Goal: Task Accomplishment & Management: Manage account settings

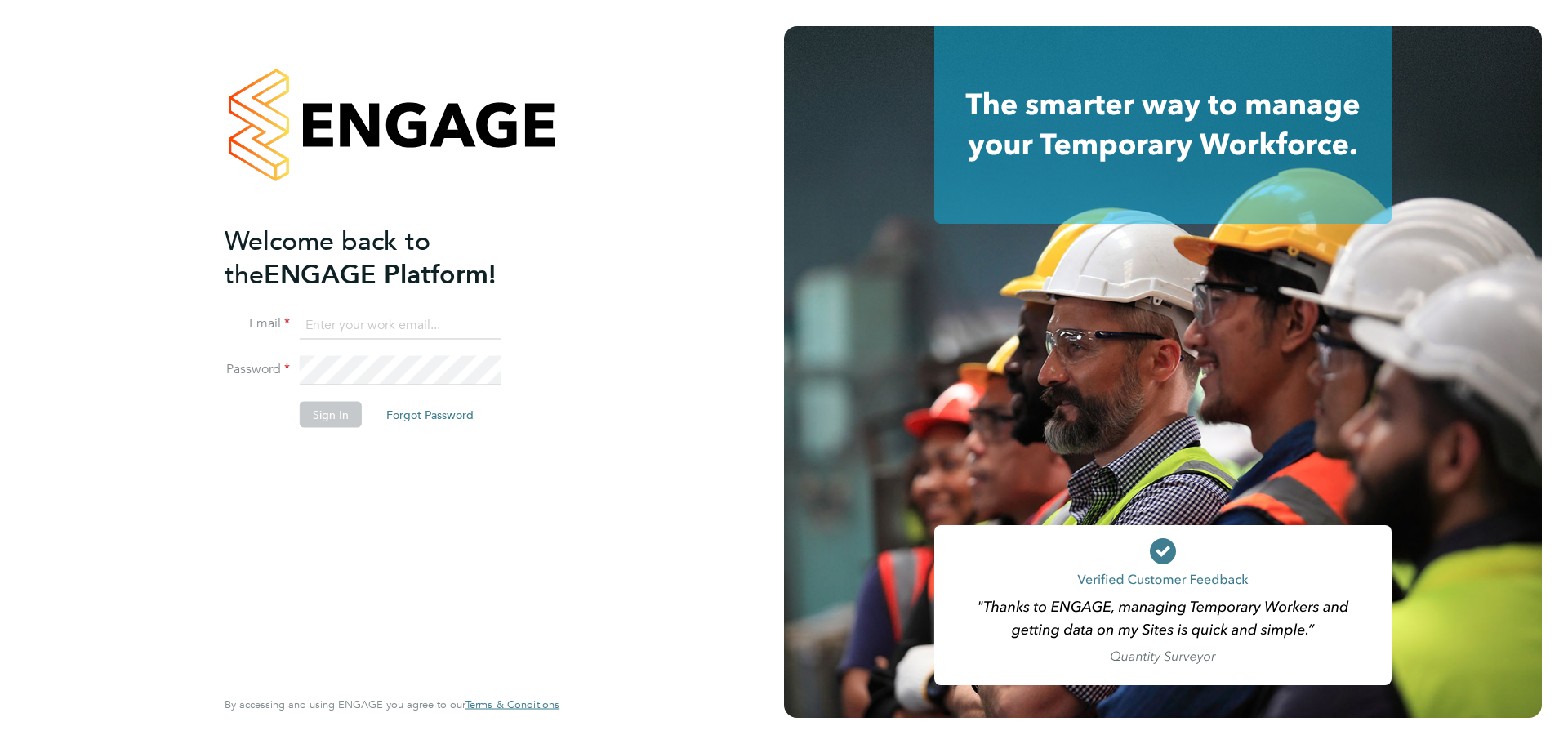
click at [342, 318] on input at bounding box center [400, 325] width 201 height 29
type input "[PERSON_NAME][EMAIL_ADDRESS][PERSON_NAME][DOMAIN_NAME]"
click at [323, 413] on button "Sign In" at bounding box center [331, 414] width 62 height 26
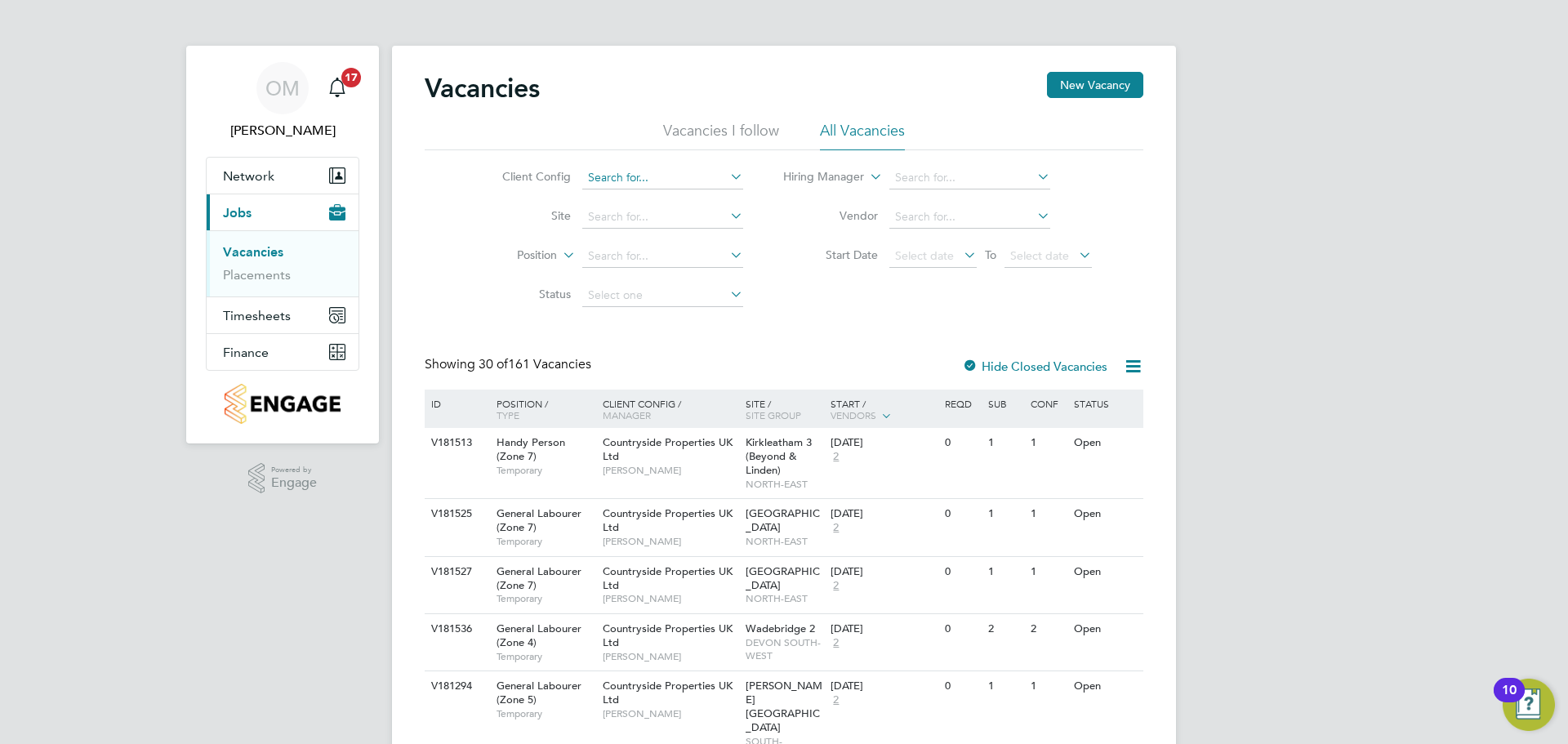
click at [647, 177] on input at bounding box center [662, 178] width 160 height 23
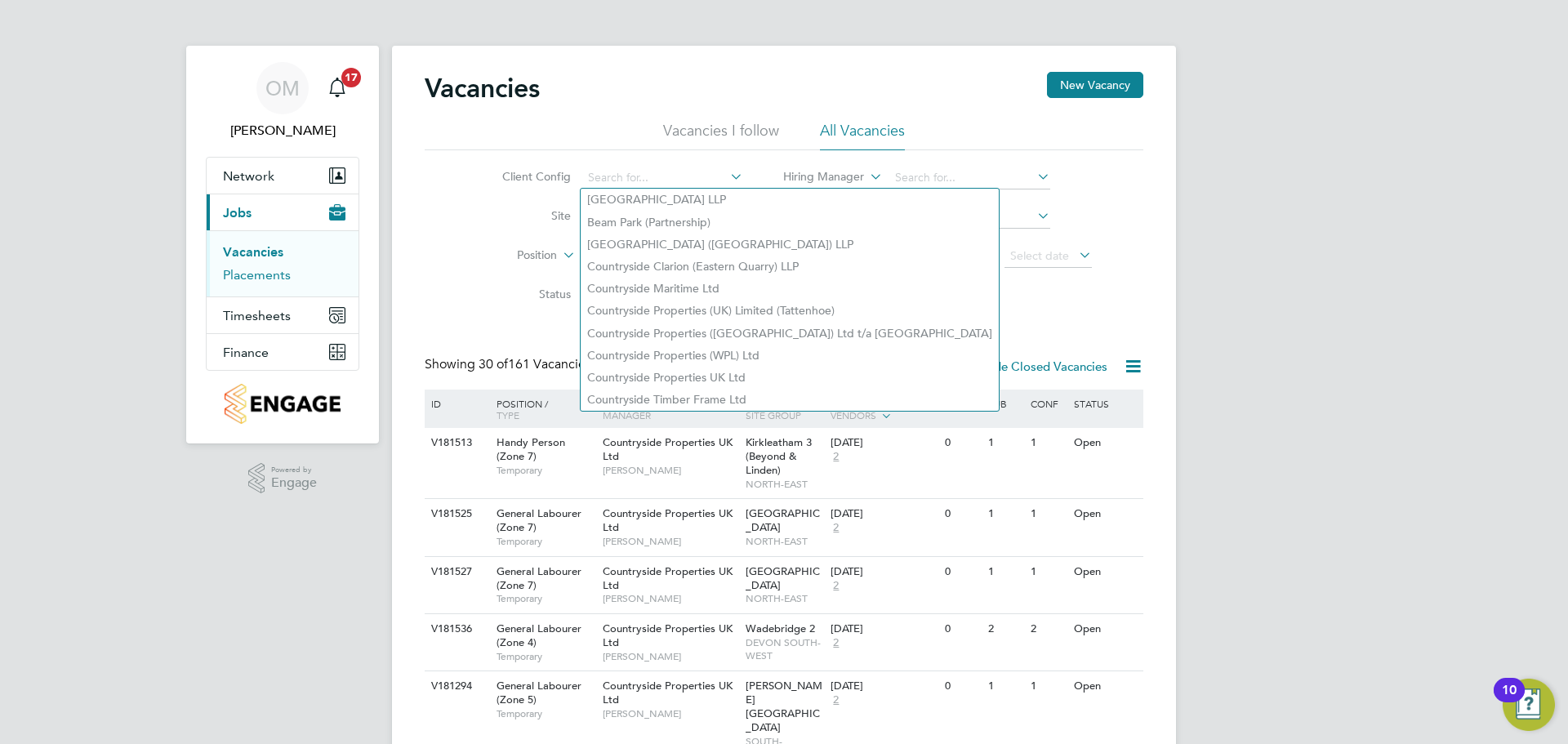
click at [276, 270] on link "Placements" at bounding box center [256, 274] width 68 height 16
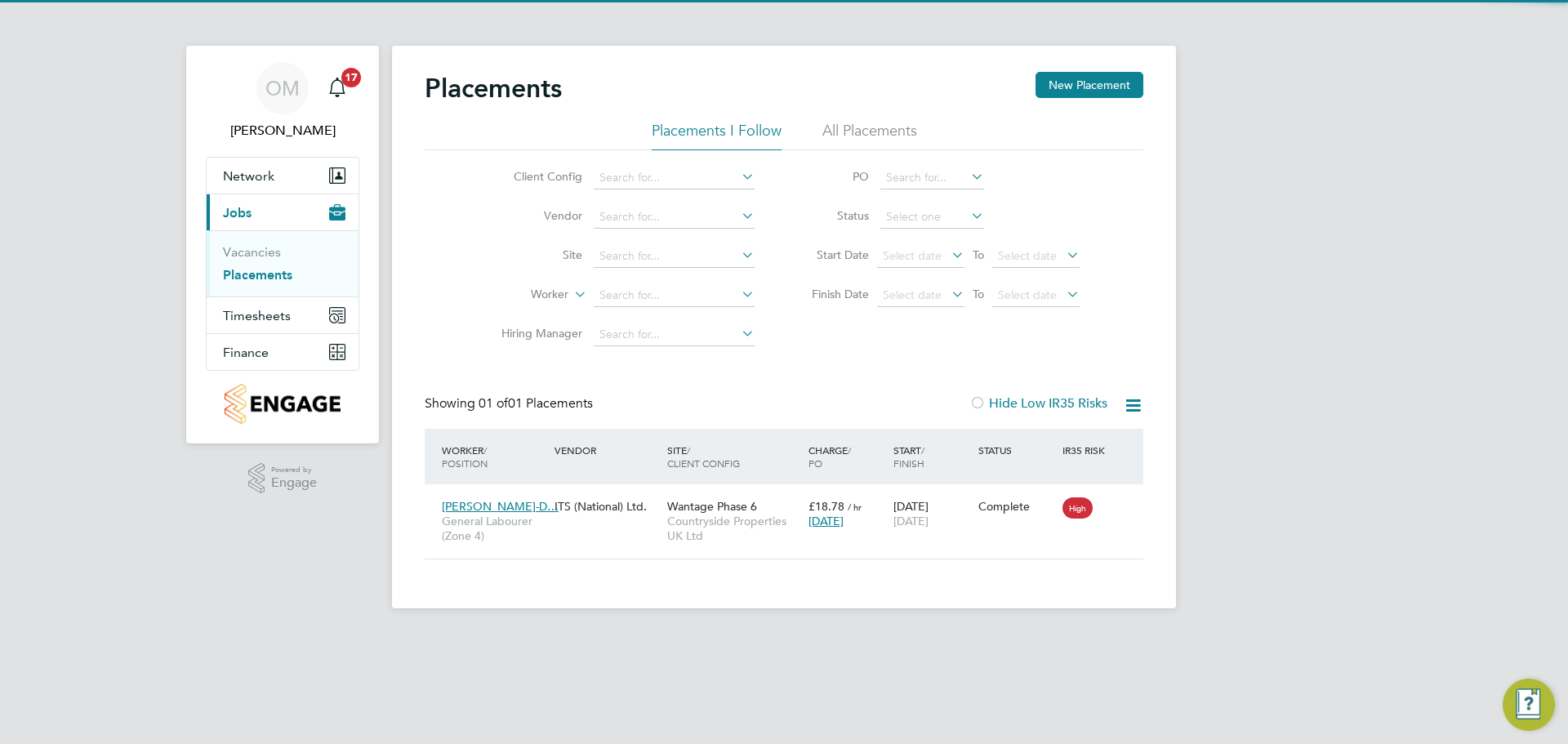
scroll to position [16, 77]
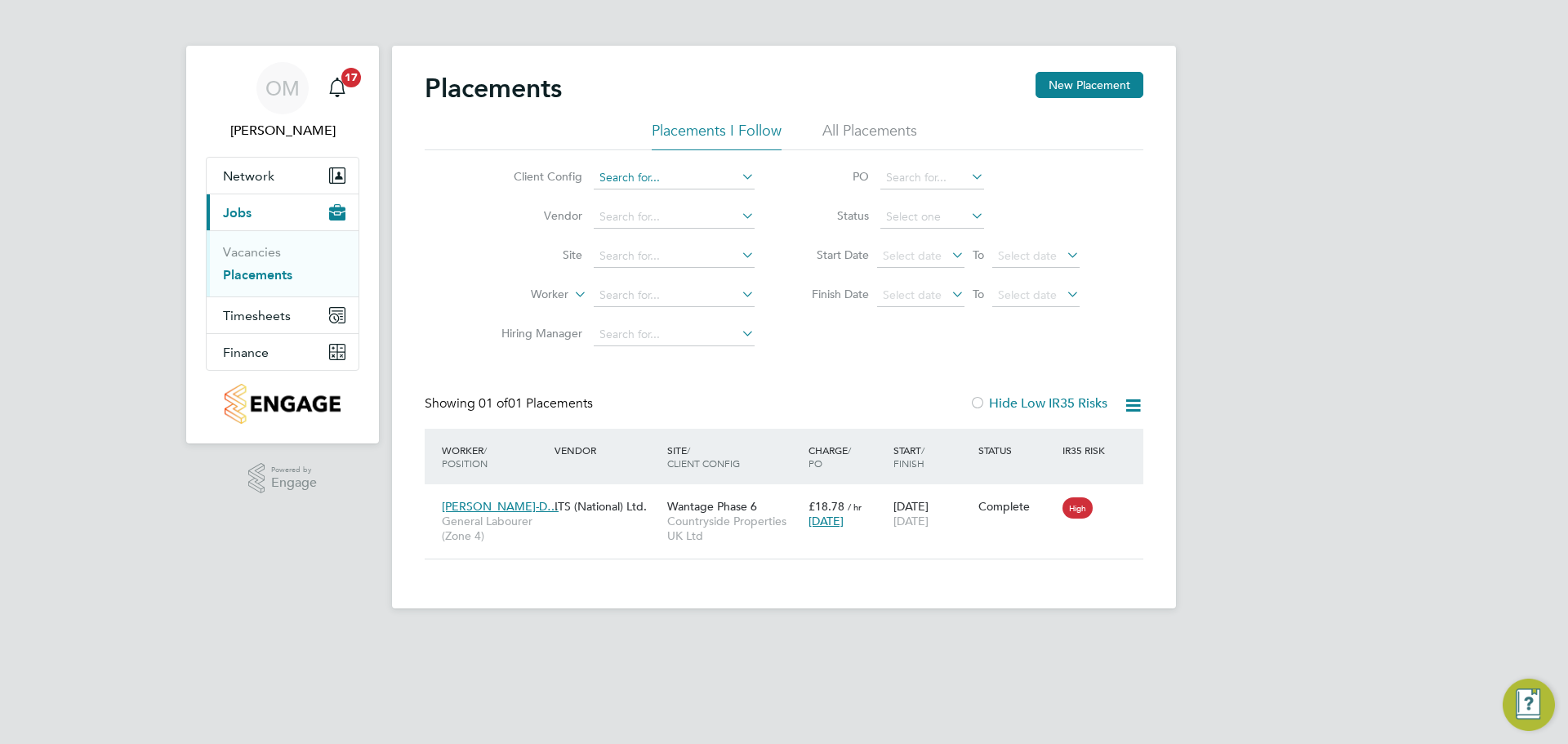
click at [630, 187] on div "Placements New Placement Placements I Follow All Placements Client Config Vendo…" at bounding box center [784, 327] width 784 height 562
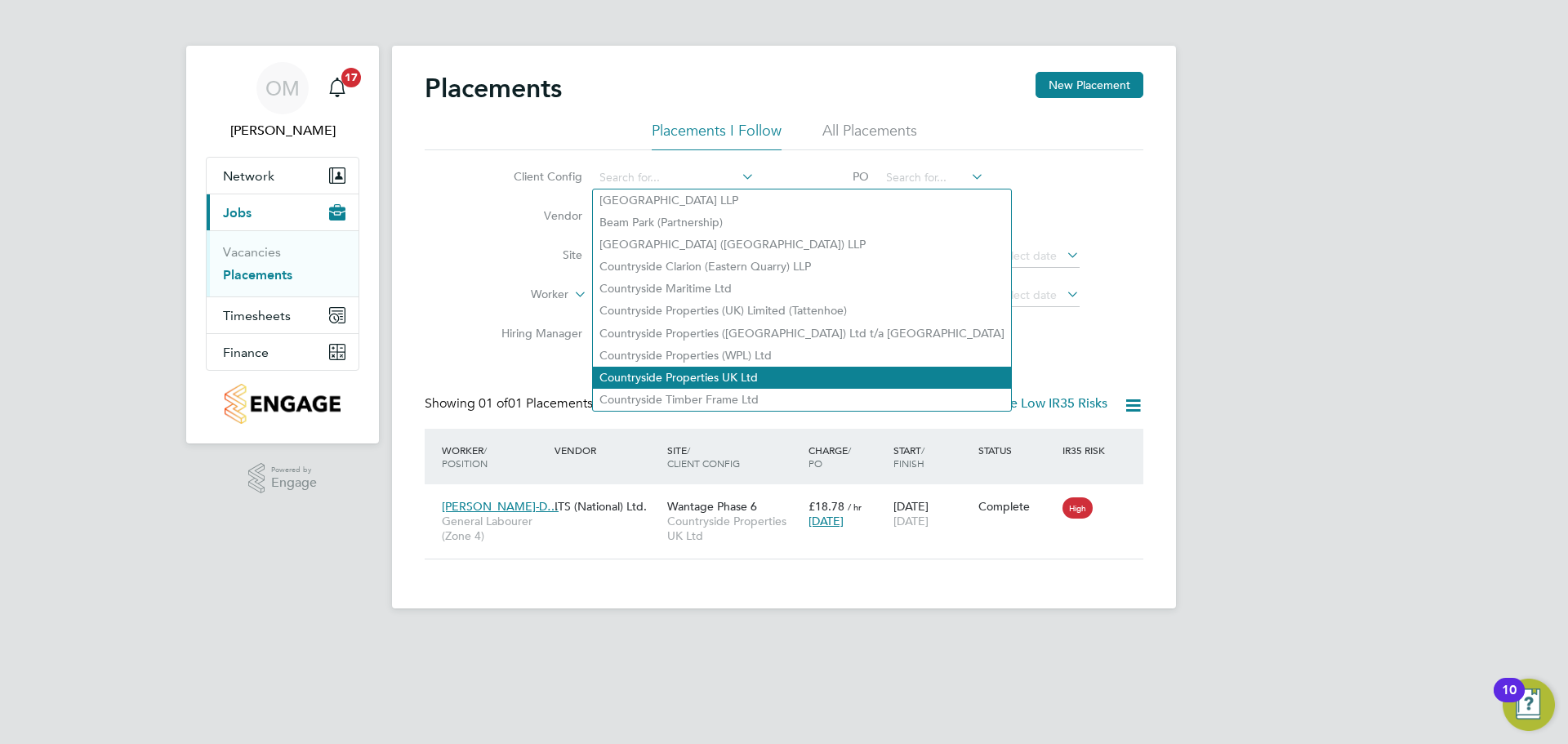
click at [721, 376] on li "Countryside Properties UK Ltd" at bounding box center [802, 377] width 418 height 22
type input "Countryside Properties UK Ltd"
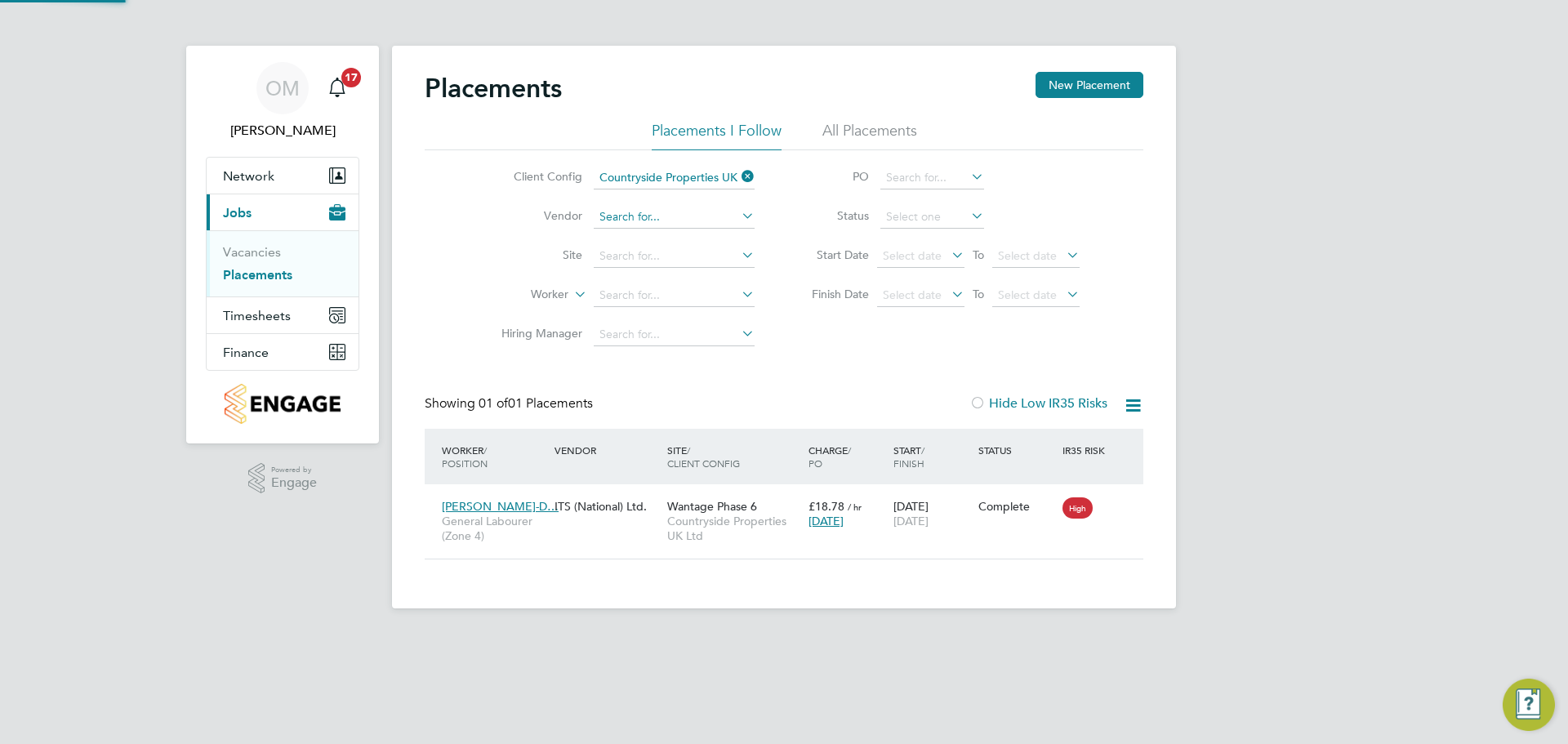
scroll to position [16, 77]
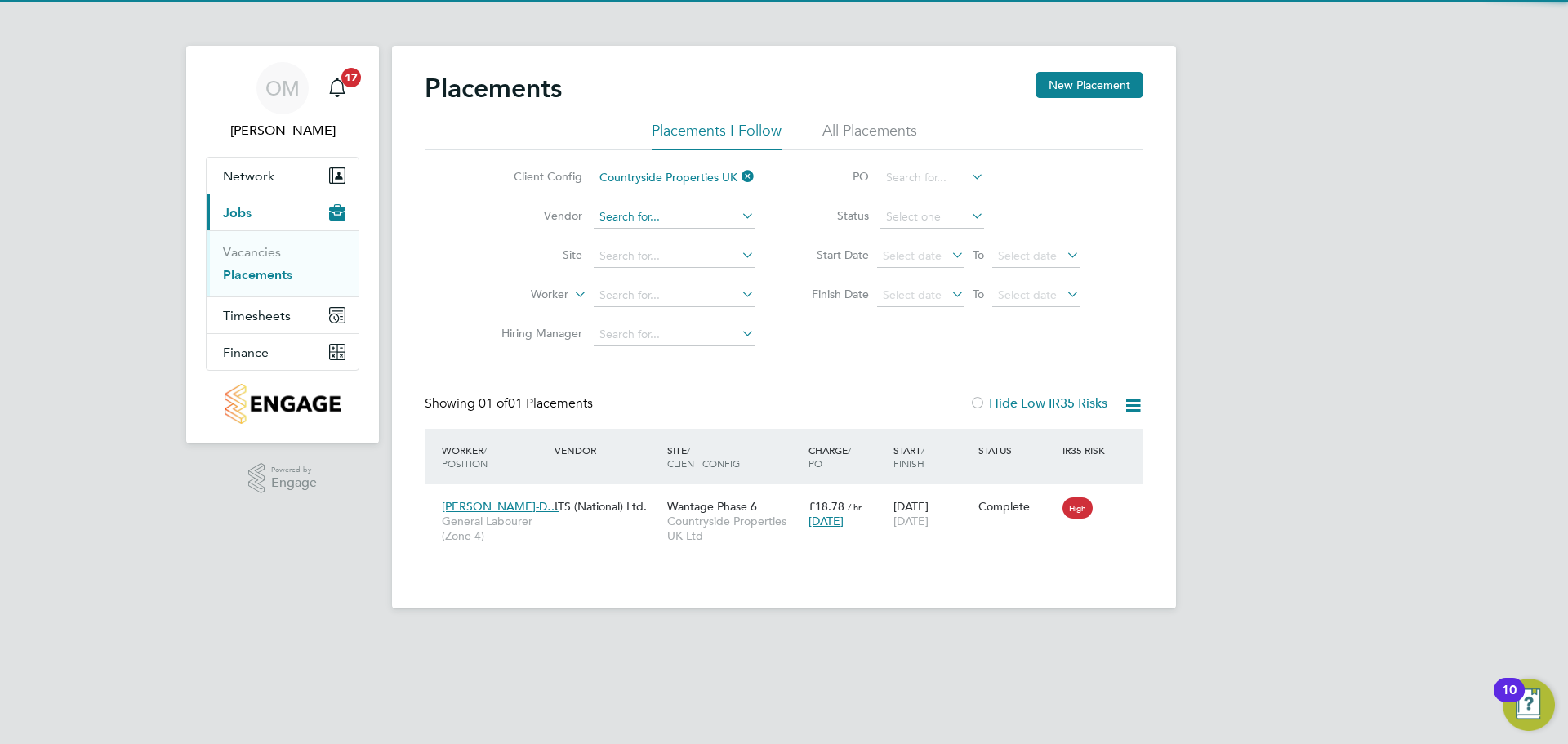
click at [649, 218] on input at bounding box center [674, 217] width 160 height 23
click at [654, 241] on li "Ivy Resource Group Ltd" at bounding box center [674, 239] width 162 height 22
type input "Ivy Resource Group Ltd"
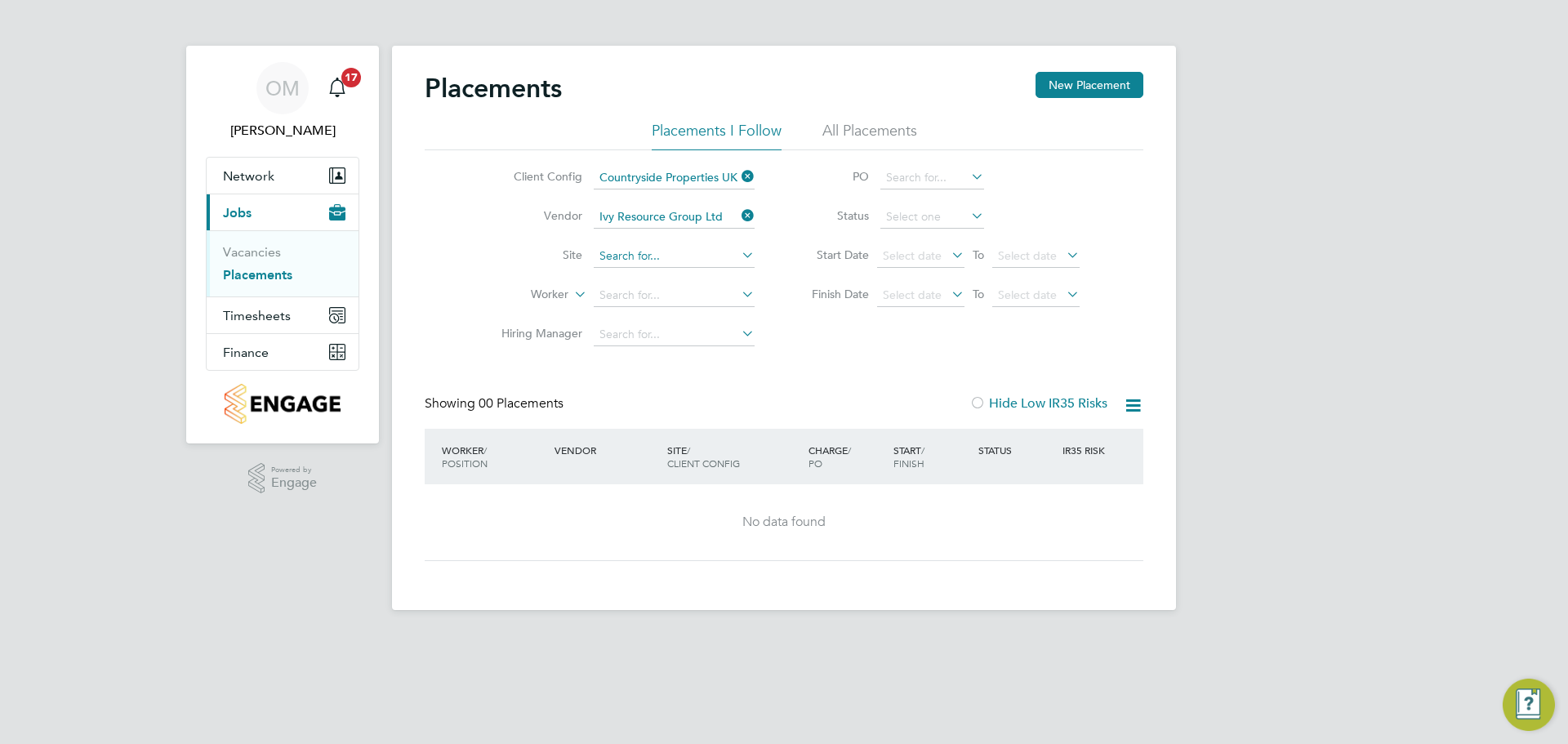
click at [683, 257] on input at bounding box center [674, 256] width 160 height 23
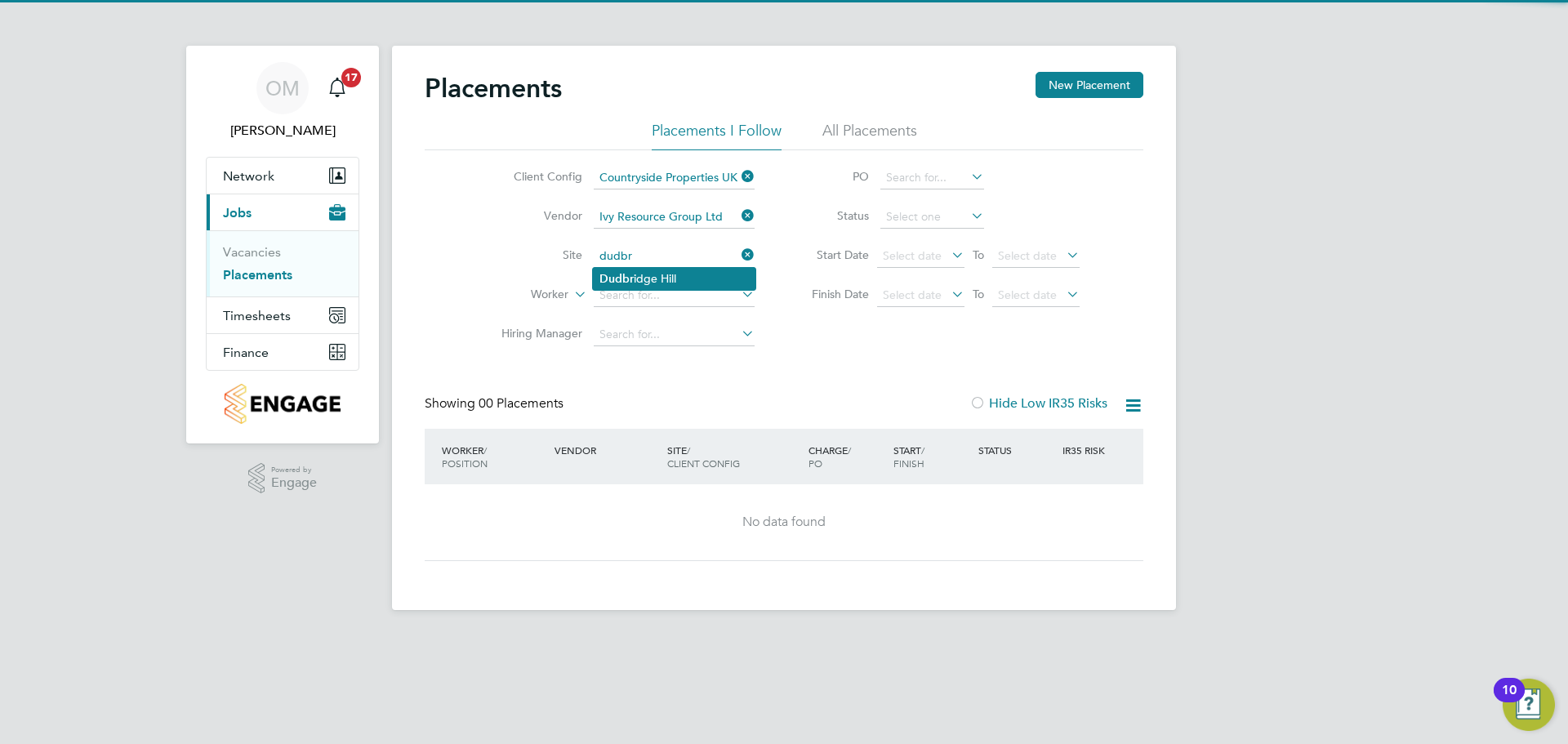
click at [680, 277] on li "Dudbr idge Hill" at bounding box center [674, 278] width 162 height 22
type input "Dudbridge Hill"
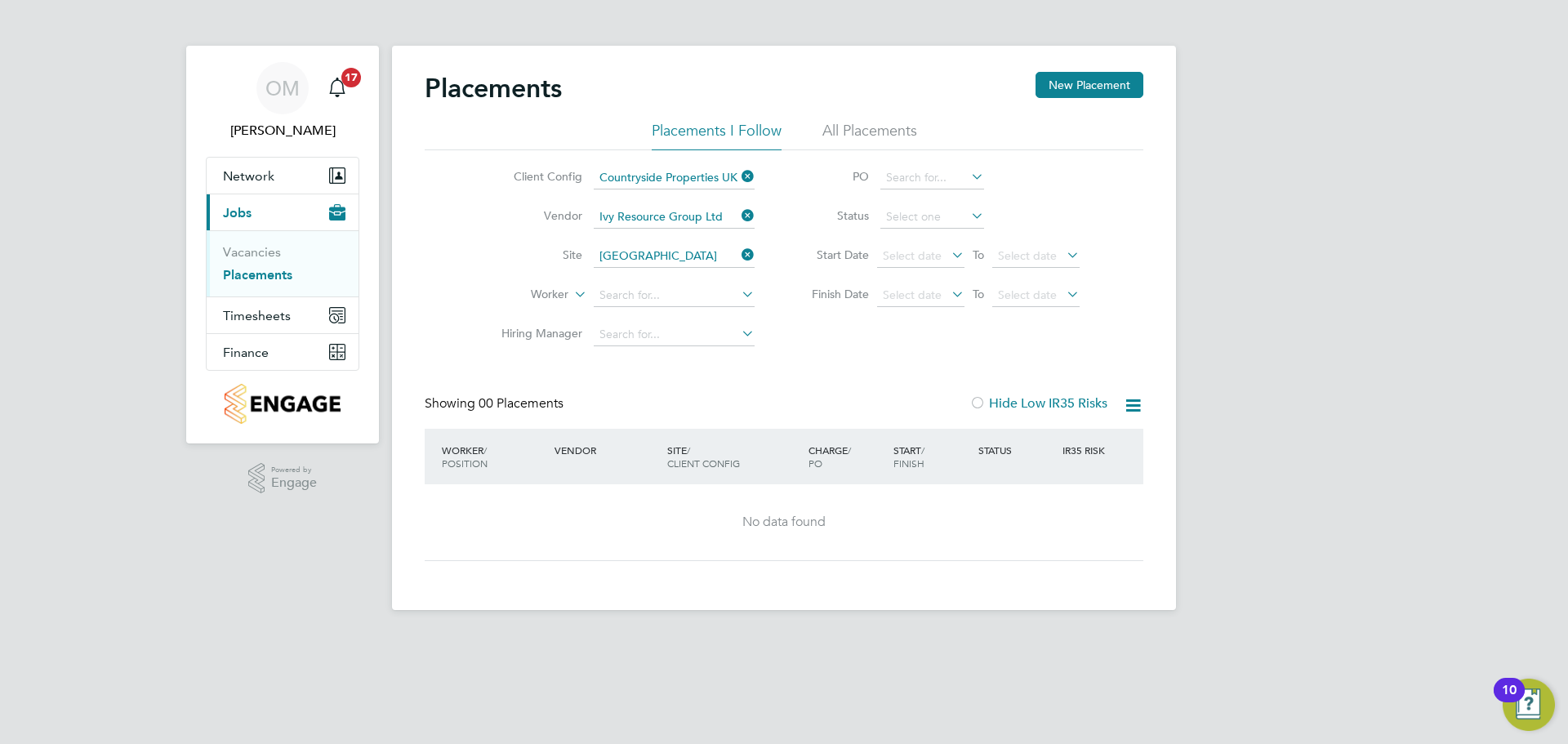
click at [802, 330] on div "Client Config Countryside Properties UK Ltd Vendor Ivy Resource Group Ltd Site …" at bounding box center [784, 252] width 719 height 204
click at [842, 522] on div "No data found" at bounding box center [784, 521] width 686 height 17
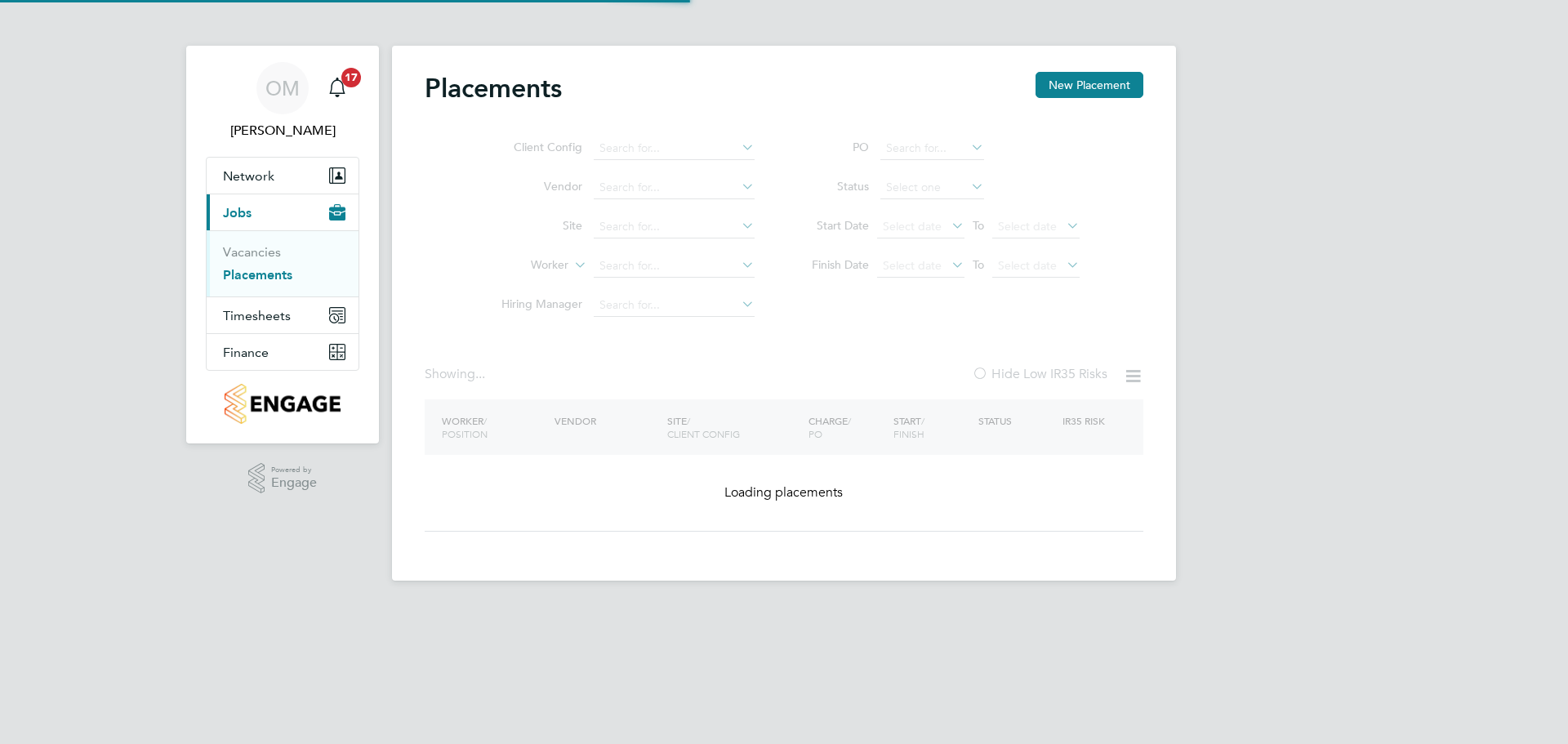
type input "Countryside Properties UK Ltd"
type input "Ivy Resource Group Ltd"
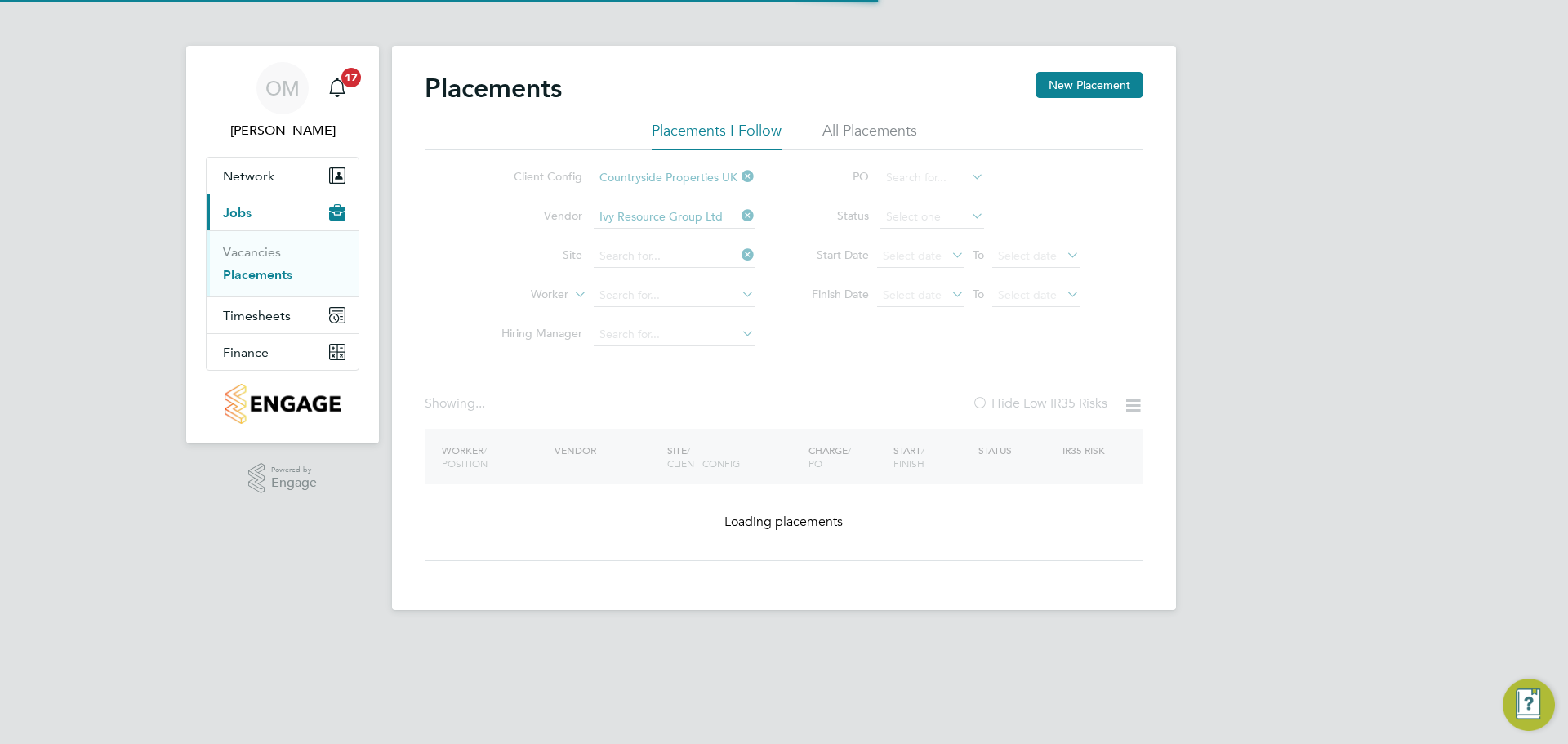
type input "[GEOGRAPHIC_DATA]"
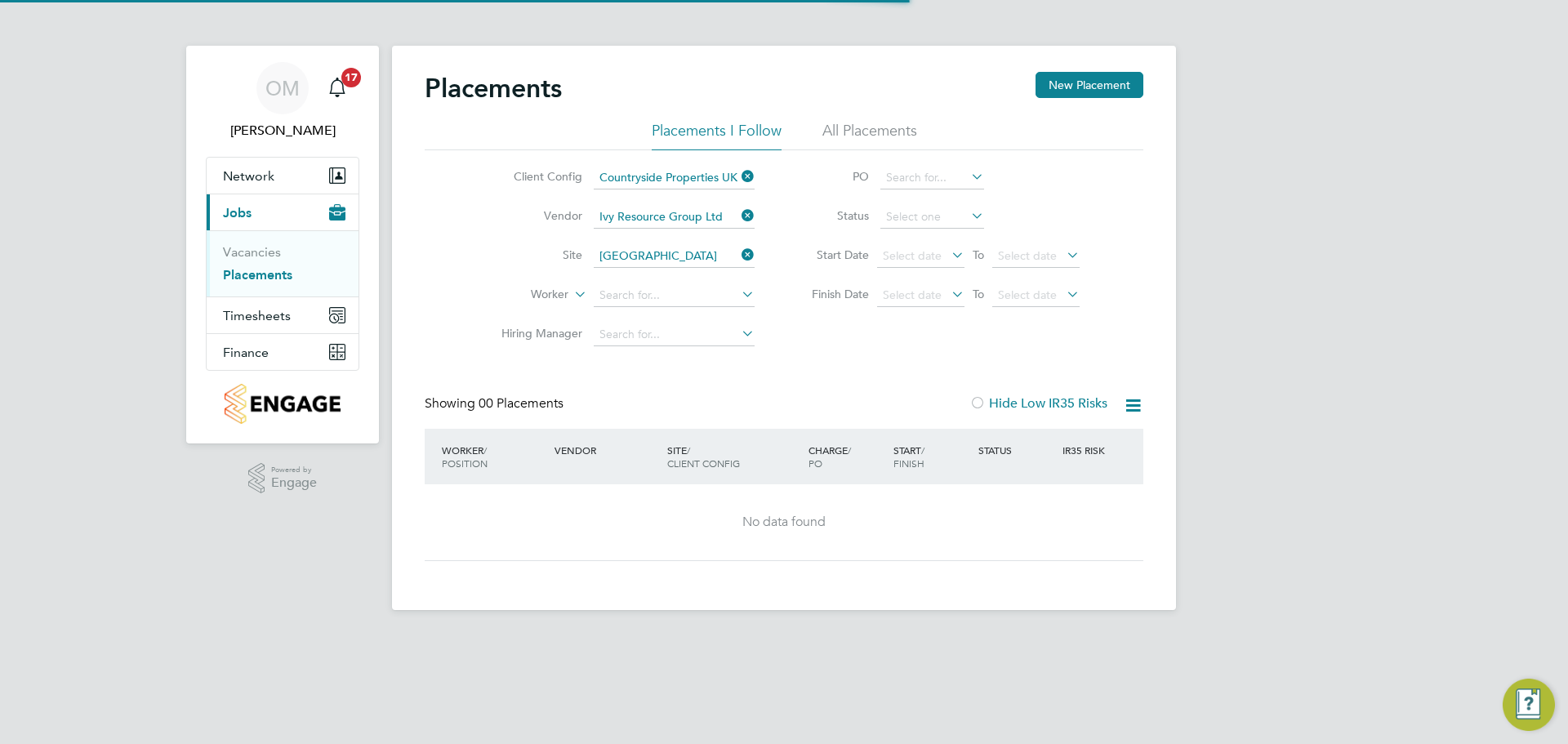
click at [843, 129] on li "All Placements" at bounding box center [870, 136] width 95 height 29
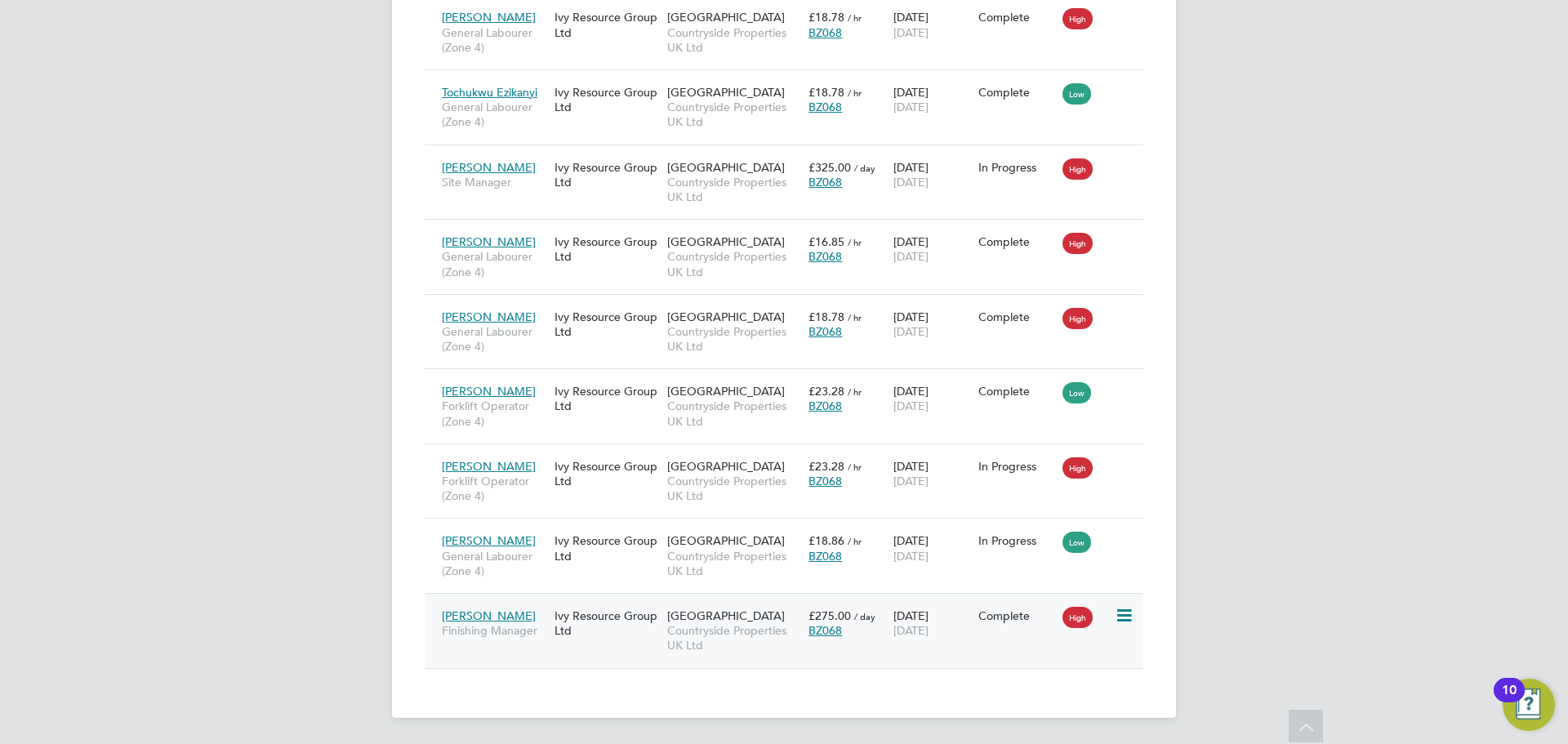
click at [520, 625] on span "Finishing Manager" at bounding box center [495, 630] width 105 height 15
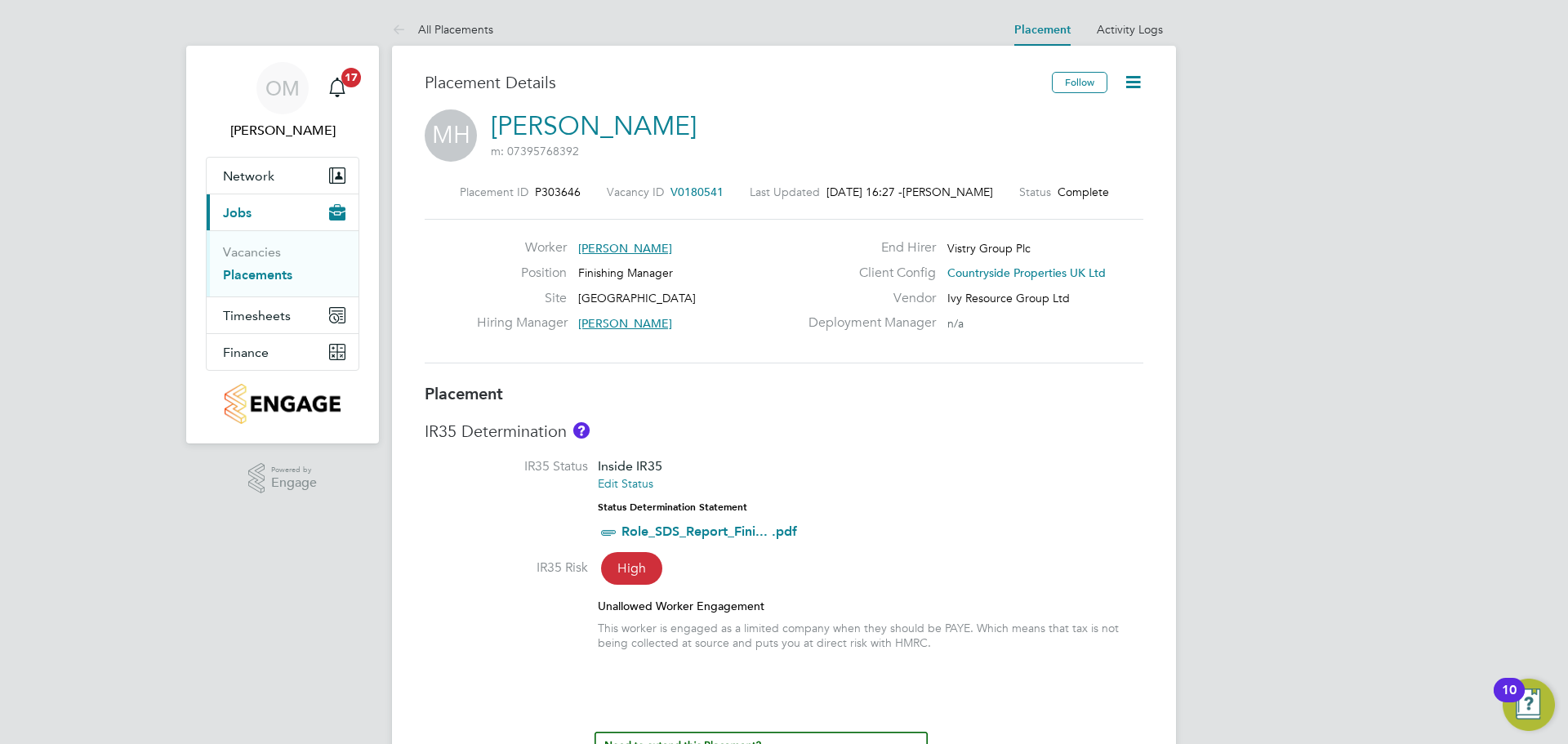
click at [1116, 74] on div "Follow" at bounding box center [1091, 91] width 104 height 38
click at [1131, 84] on icon at bounding box center [1132, 82] width 20 height 20
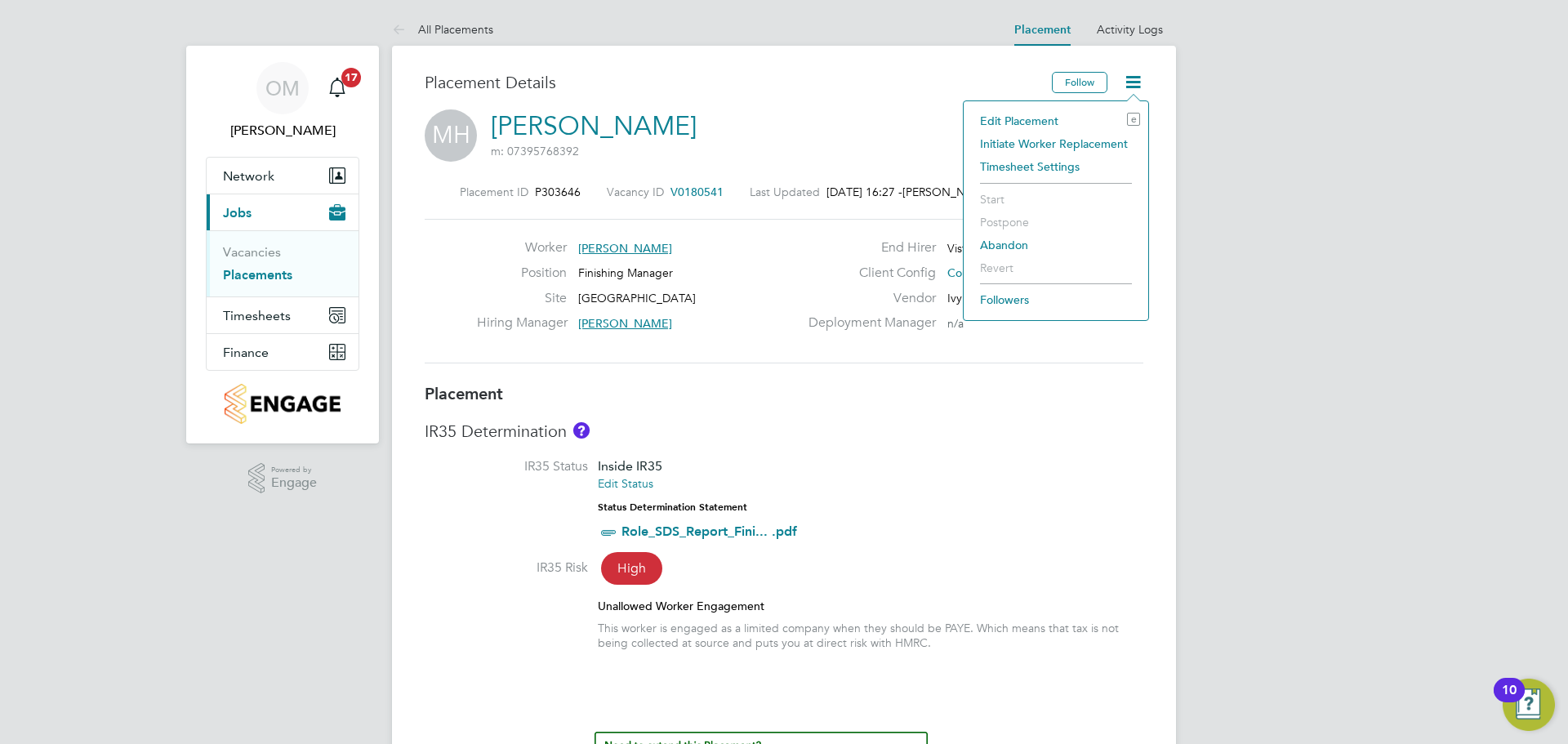
click at [1041, 118] on li "Edit Placement e" at bounding box center [1055, 121] width 168 height 23
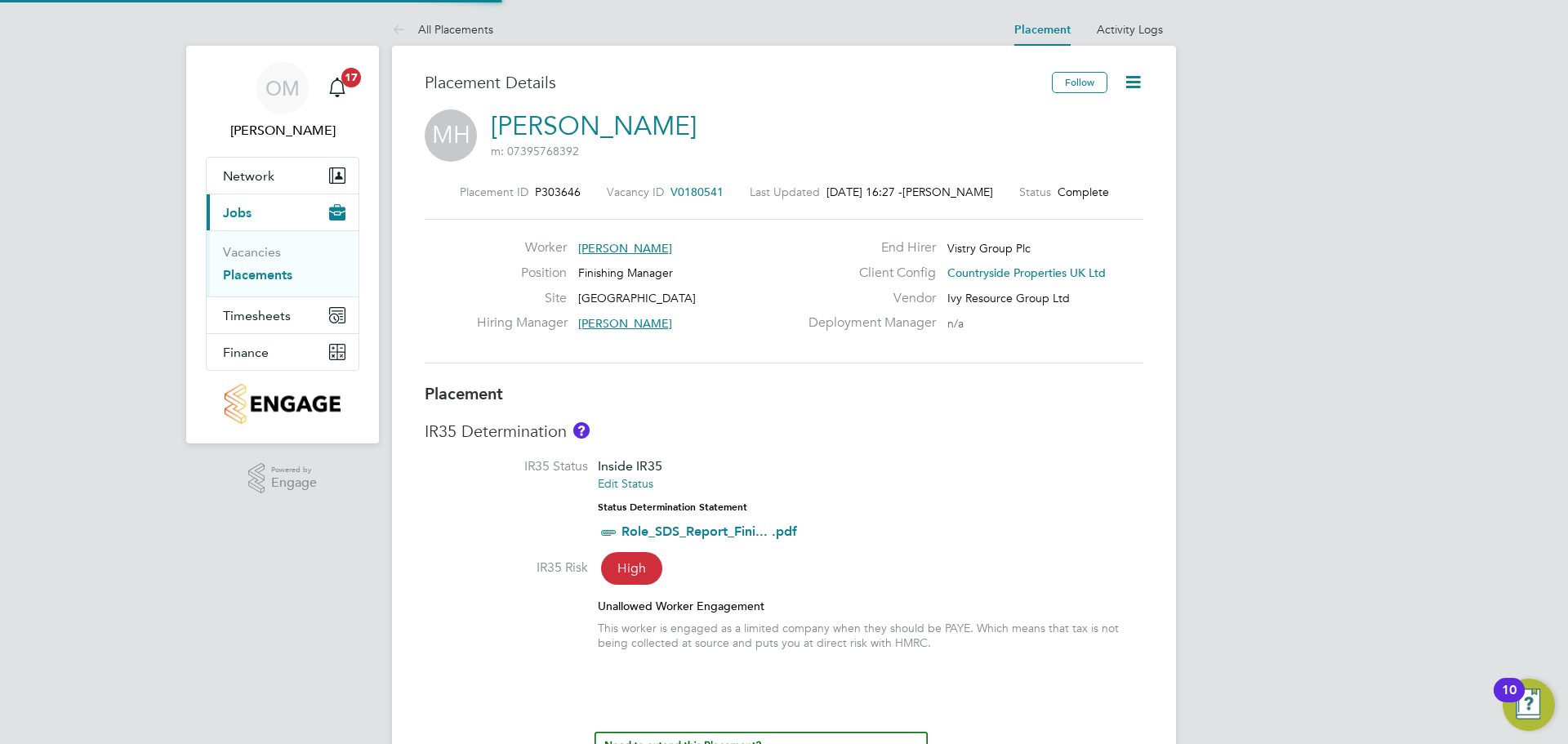
type input "Paul Willis"
type input "[DATE]"
type input "20 Sep 2025"
type input "08:00"
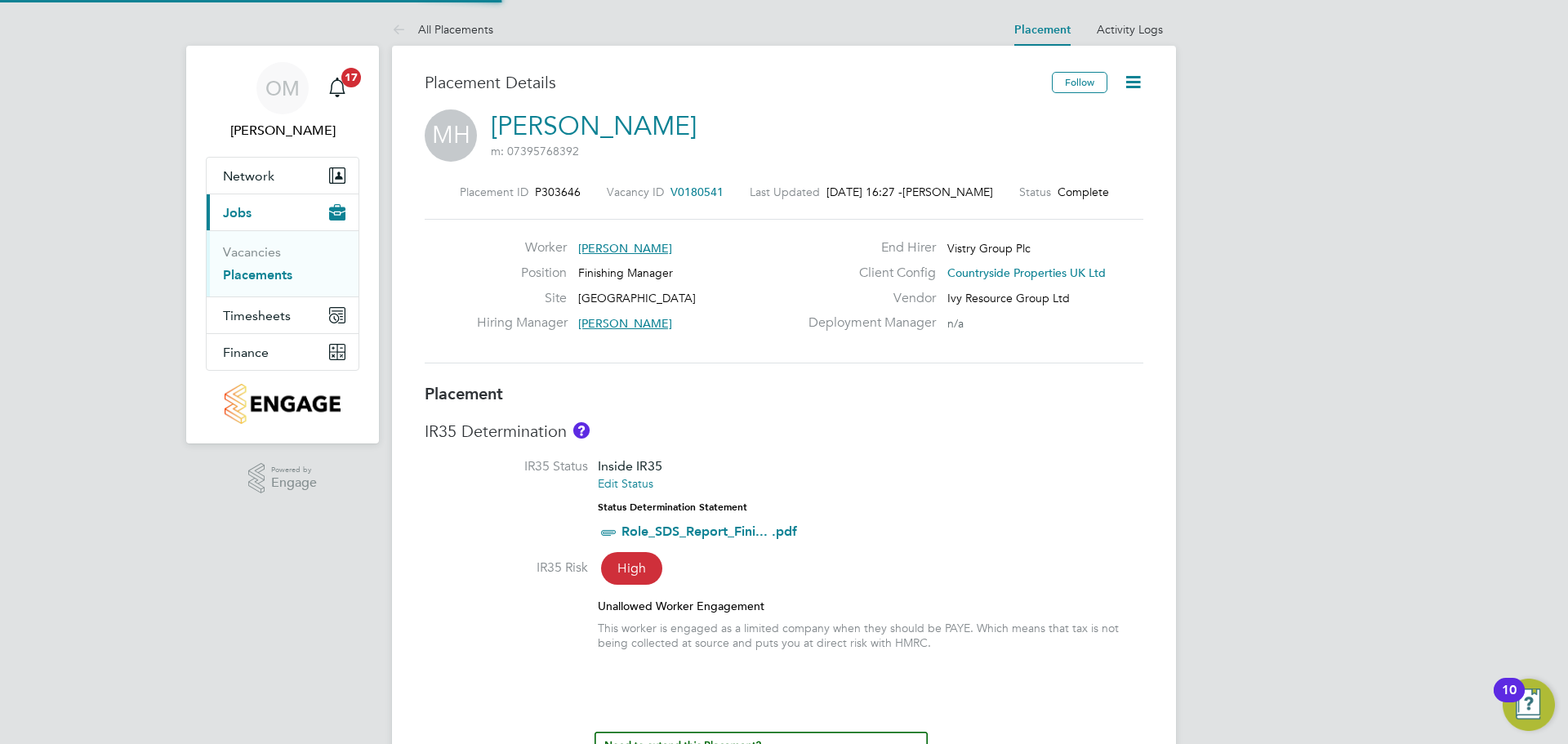
type input "18:00"
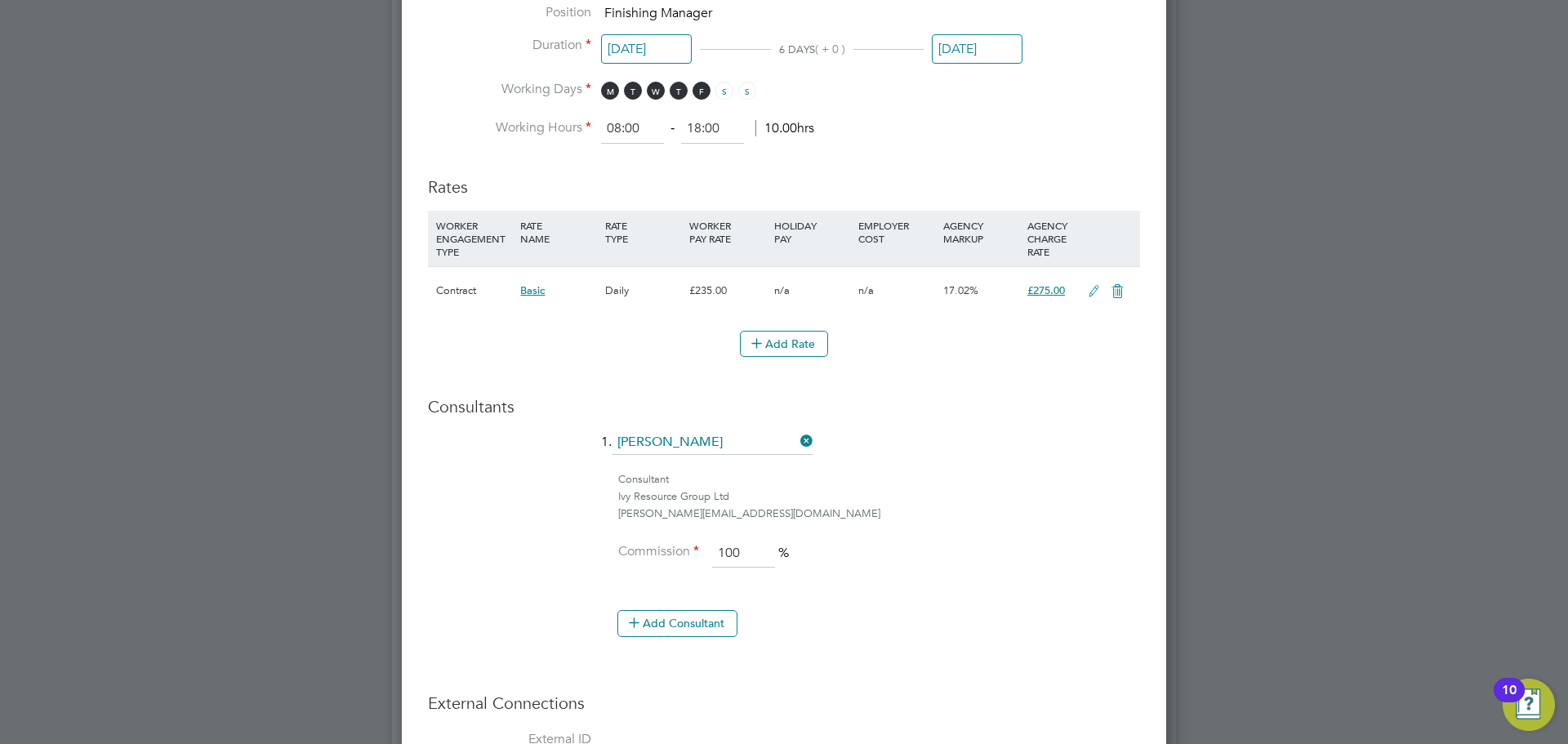
click at [970, 58] on input "20 Sep 2025" at bounding box center [977, 49] width 91 height 30
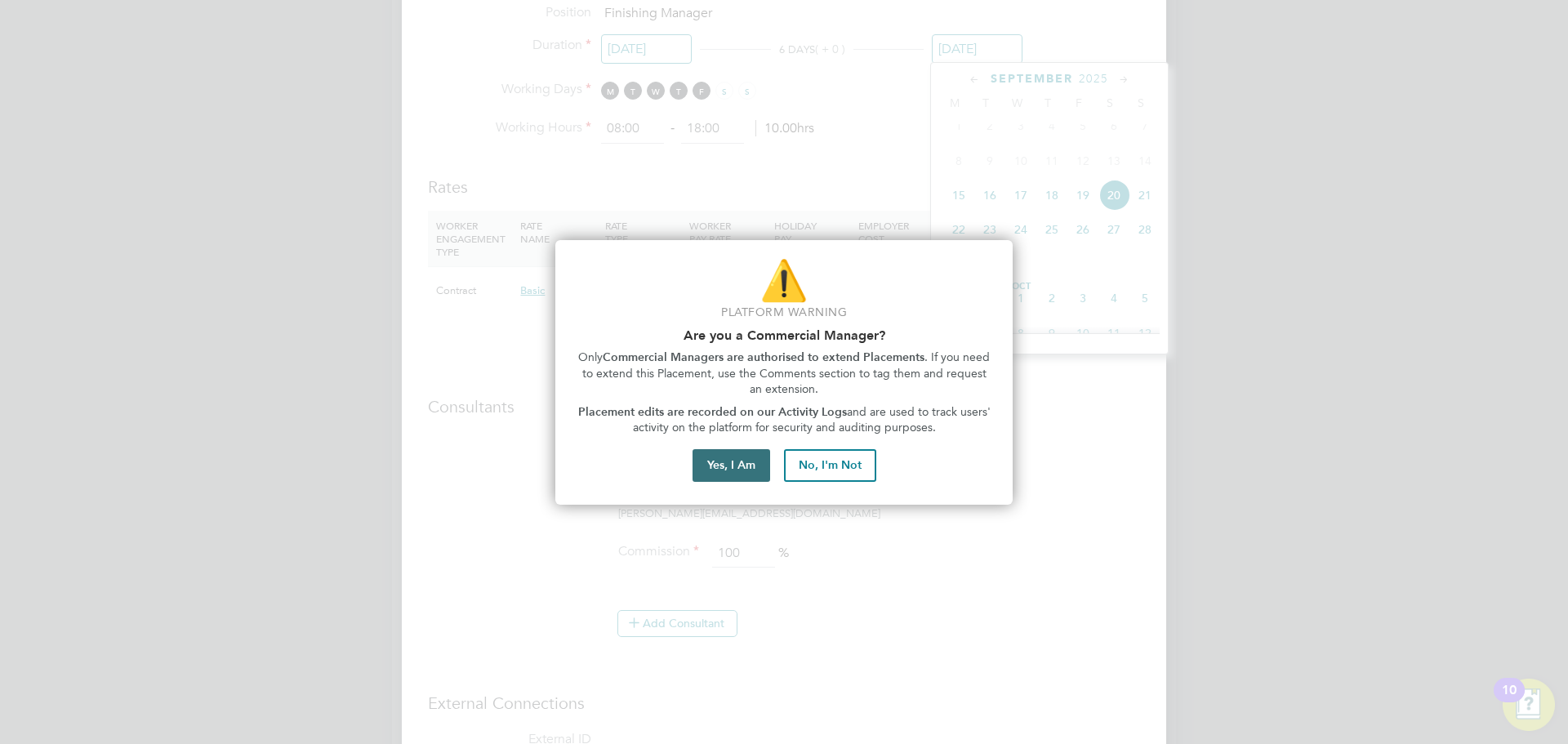
click at [728, 449] on button "Yes, I Am" at bounding box center [731, 466] width 78 height 33
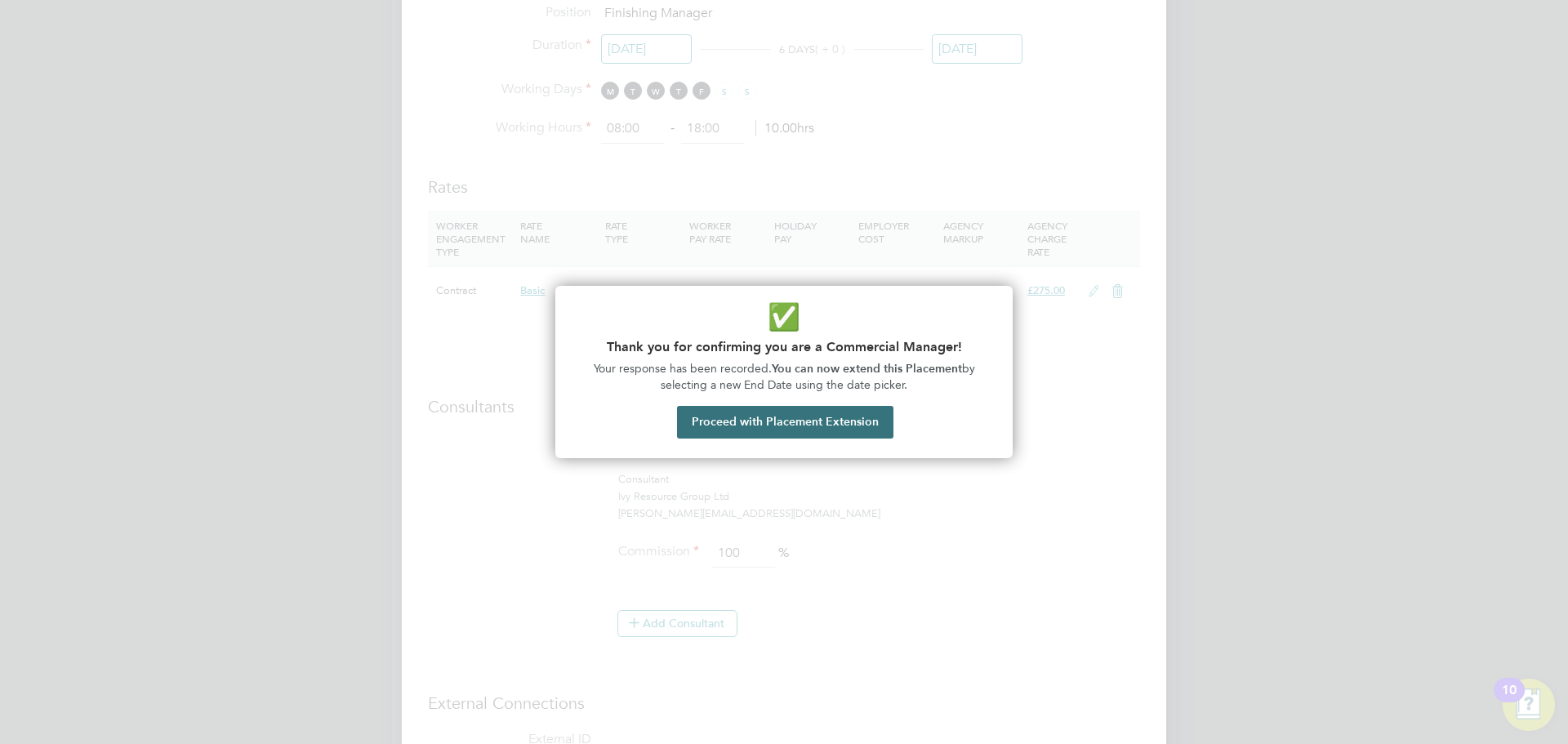
click at [841, 419] on button "Proceed with Placement Extension" at bounding box center [785, 422] width 216 height 33
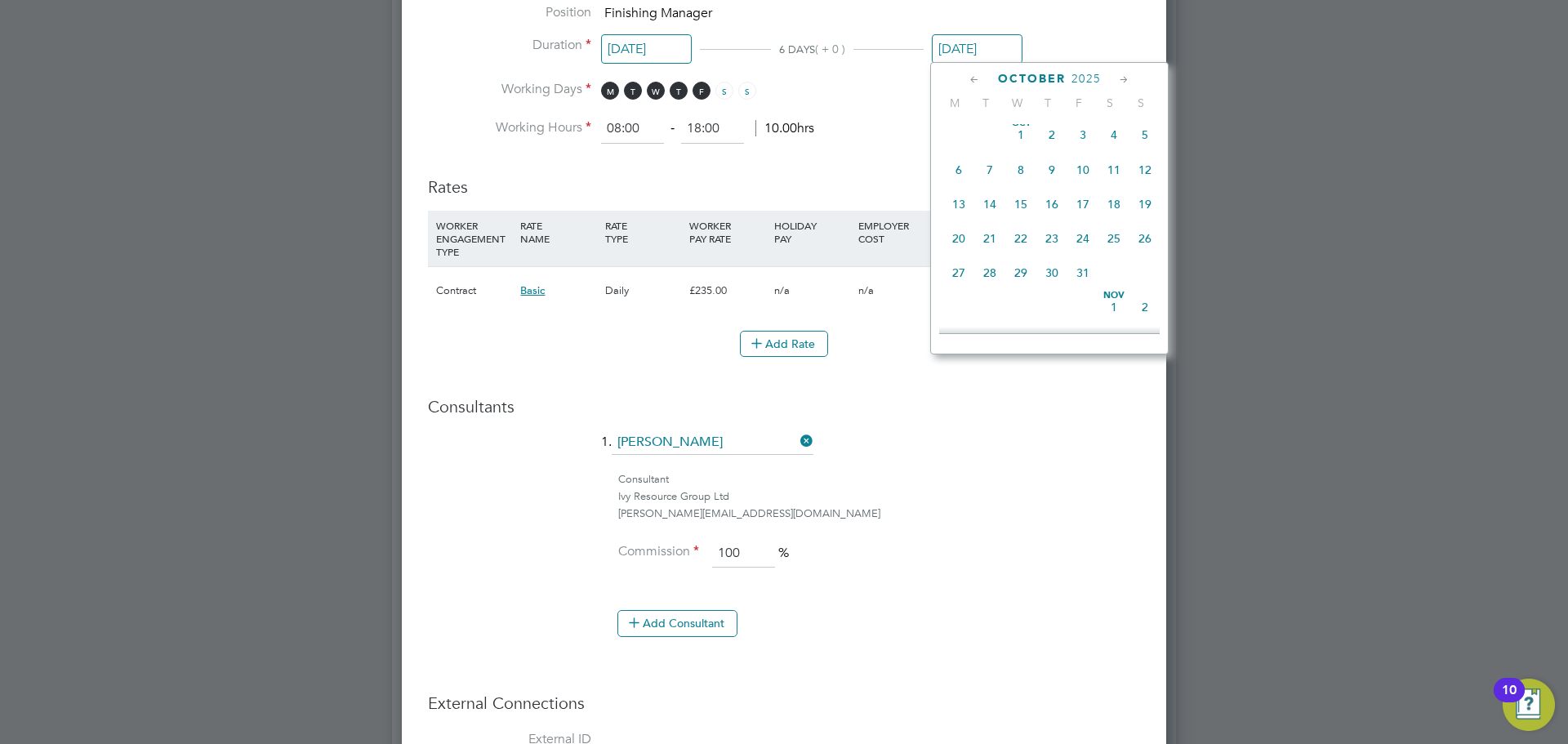
click at [1080, 288] on span "31" at bounding box center [1082, 273] width 31 height 31
type input "31 Oct 2025"
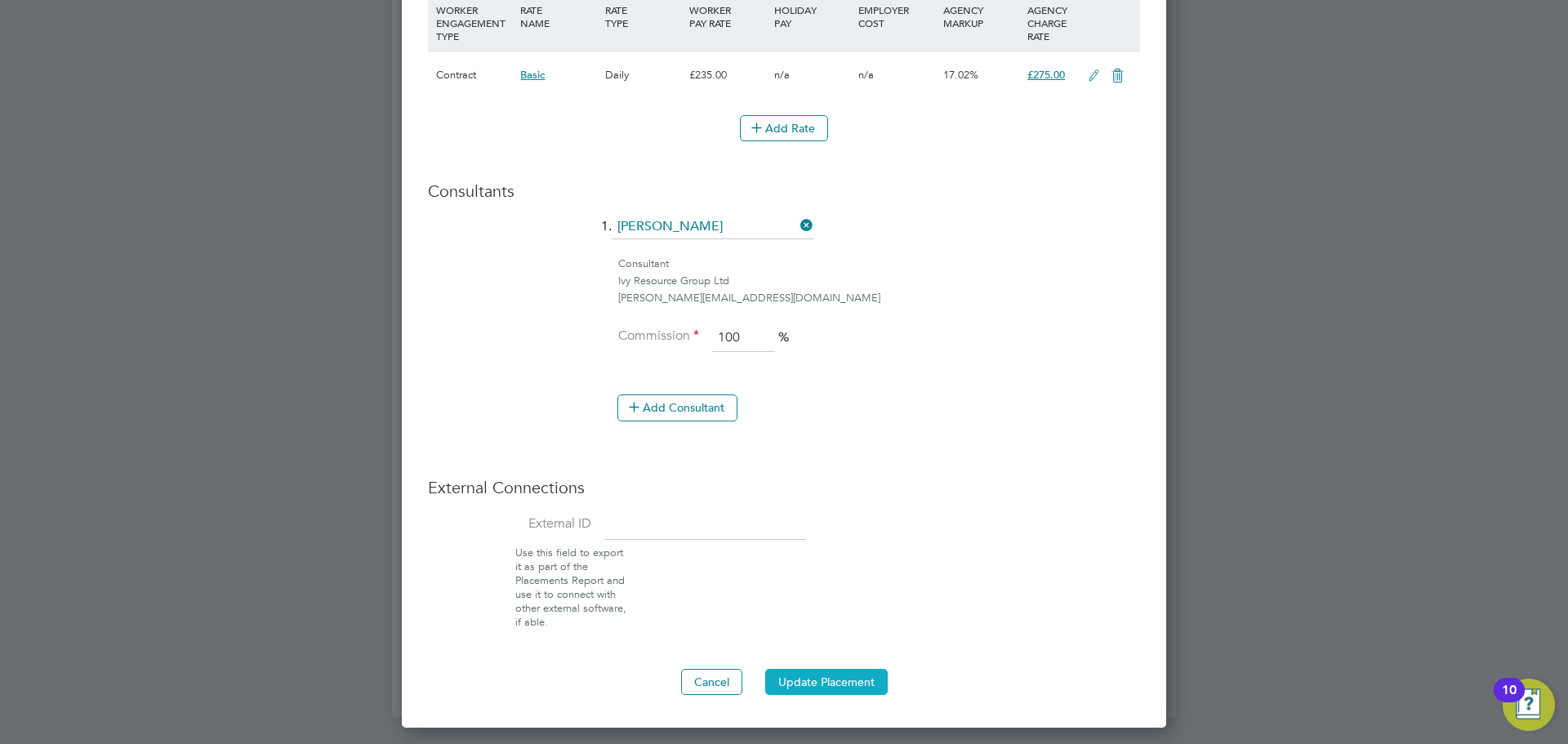
click at [848, 675] on button "Update Placement" at bounding box center [826, 682] width 123 height 26
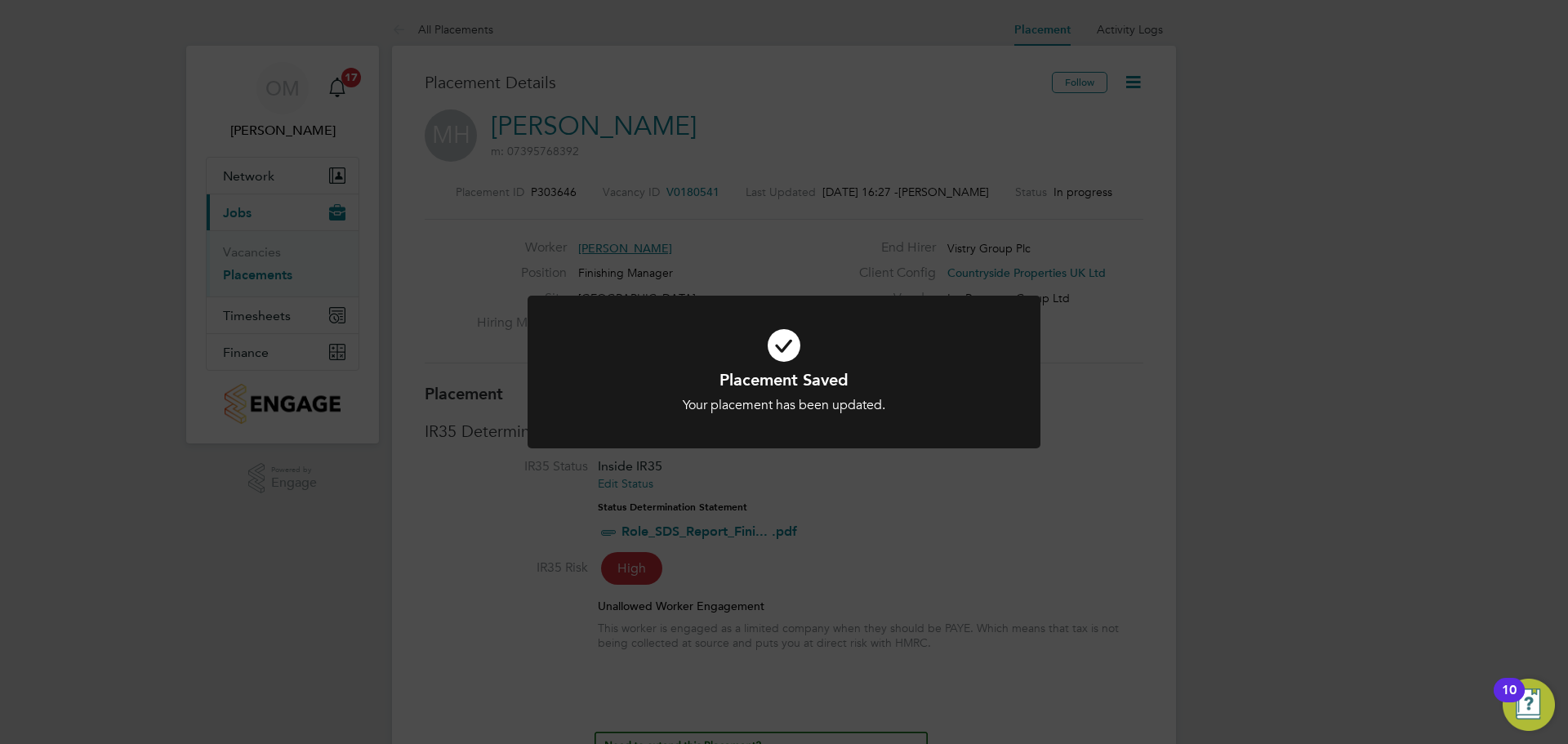
click at [1142, 394] on div "Placement Saved Your placement has been updated. Cancel Okay" at bounding box center [784, 372] width 1568 height 744
